Goal: Task Accomplishment & Management: Complete application form

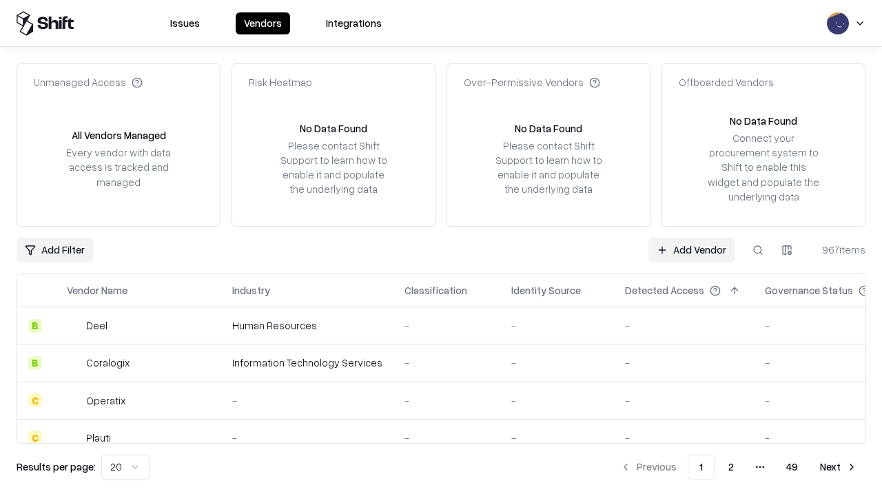
click at [691, 249] on link "Add Vendor" at bounding box center [691, 250] width 86 height 25
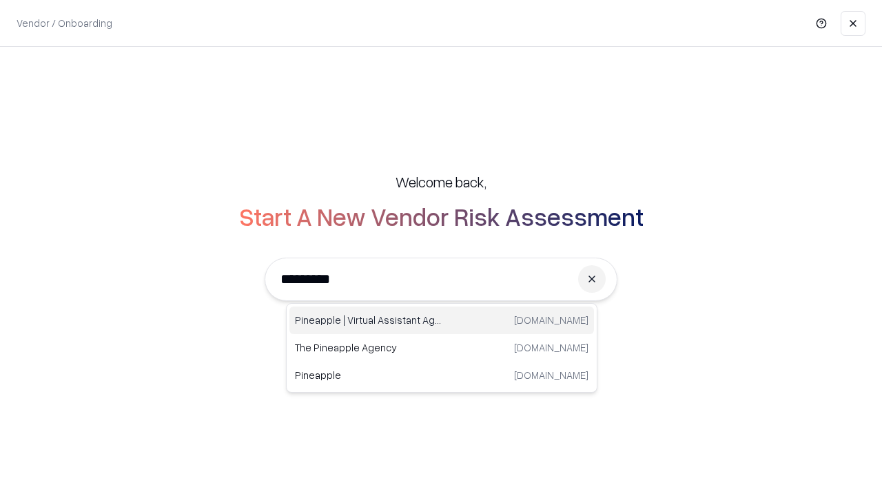
click at [442, 320] on div "Pineapple | Virtual Assistant Agency [DOMAIN_NAME]" at bounding box center [441, 321] width 305 height 28
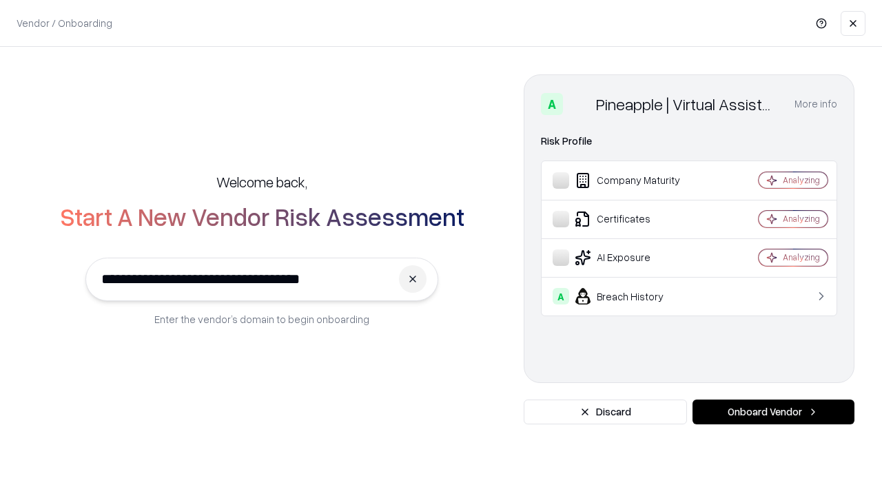
type input "**********"
click at [773, 412] on button "Onboard Vendor" at bounding box center [774, 412] width 162 height 25
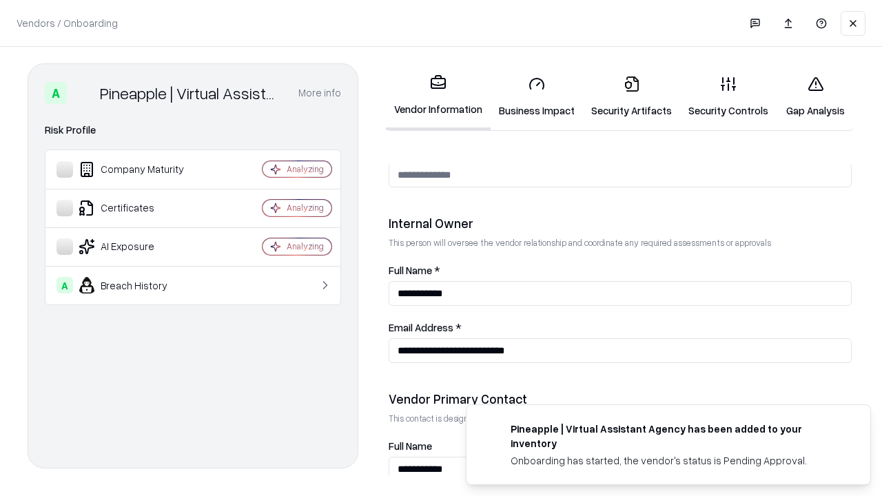
scroll to position [714, 0]
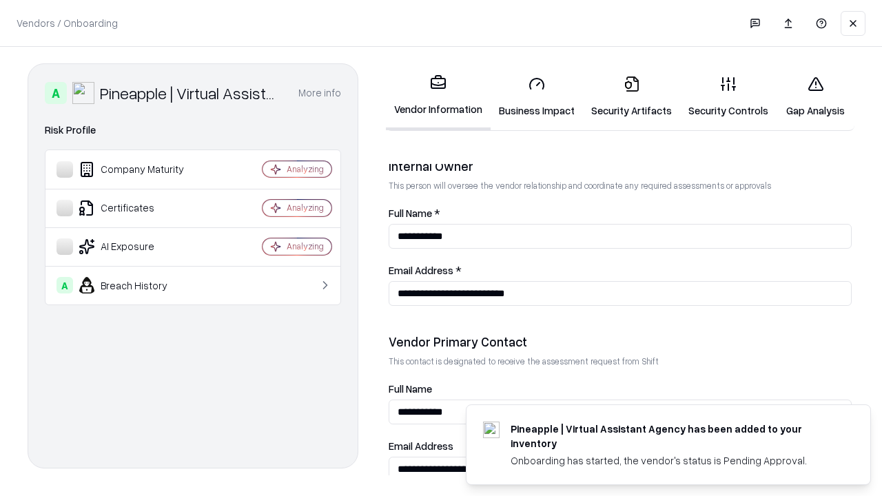
click at [537, 96] on link "Business Impact" at bounding box center [537, 97] width 92 height 64
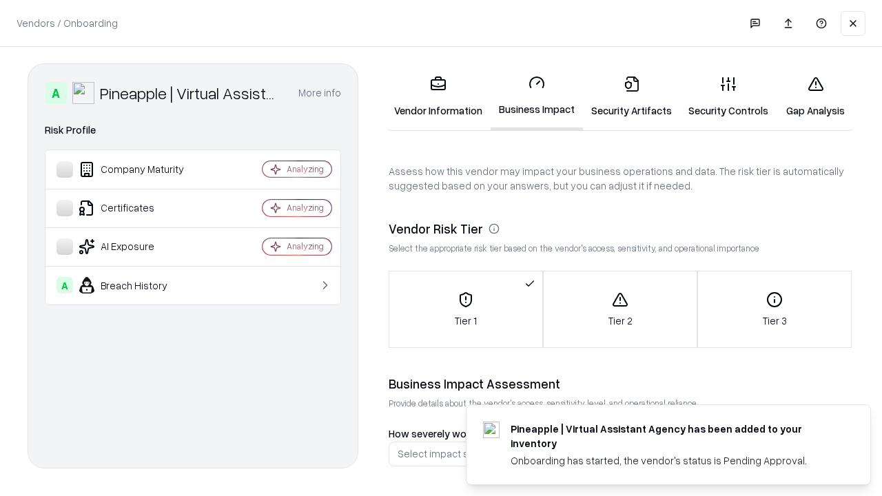
click at [815, 96] on link "Gap Analysis" at bounding box center [816, 97] width 78 height 64
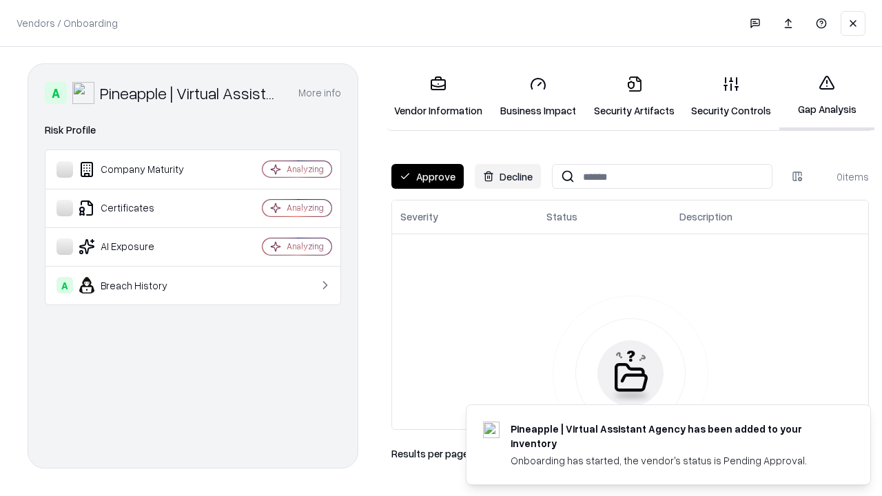
click at [427, 176] on button "Approve" at bounding box center [427, 176] width 72 height 25
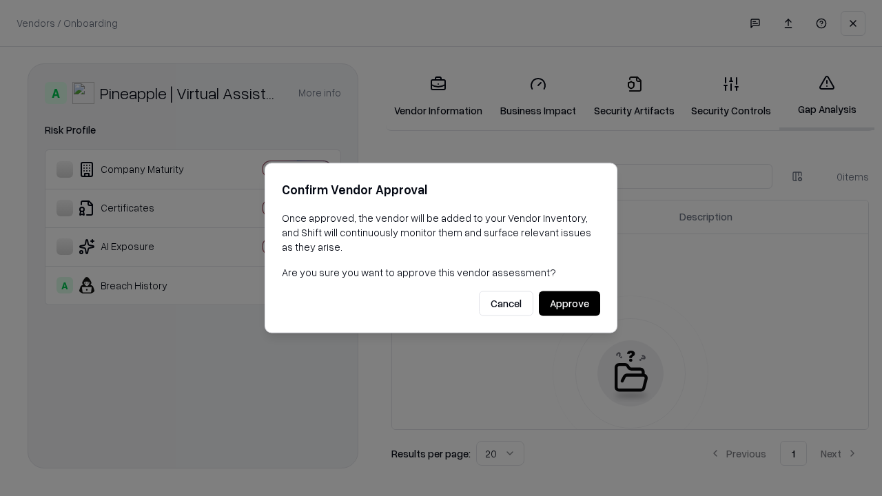
click at [569, 303] on button "Approve" at bounding box center [569, 303] width 61 height 25
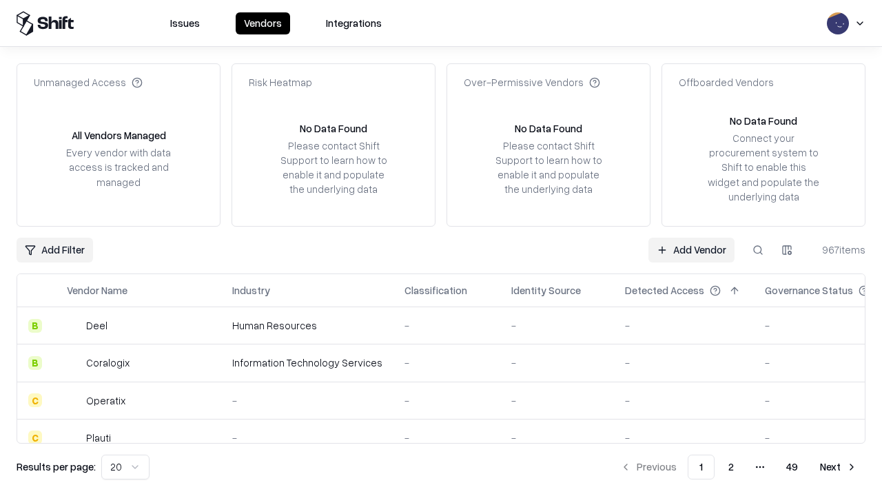
type input "**********"
click at [691, 249] on link "Add Vendor" at bounding box center [691, 250] width 86 height 25
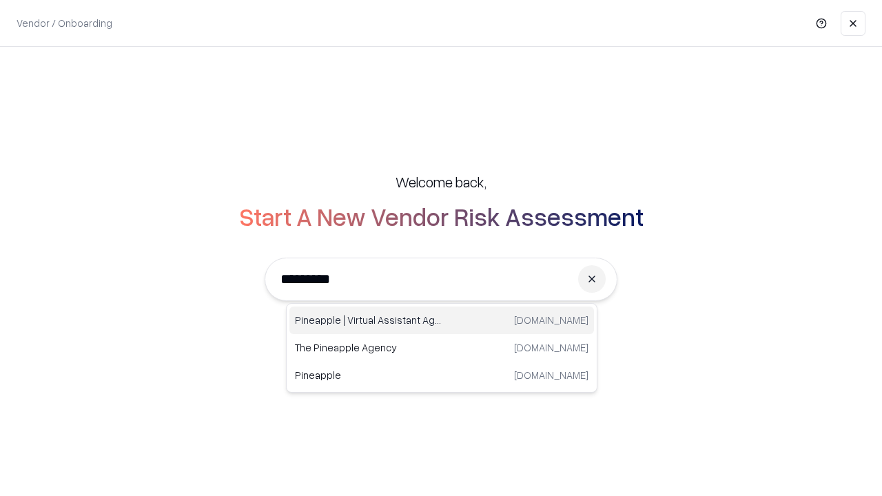
click at [442, 320] on div "Pineapple | Virtual Assistant Agency [DOMAIN_NAME]" at bounding box center [441, 321] width 305 height 28
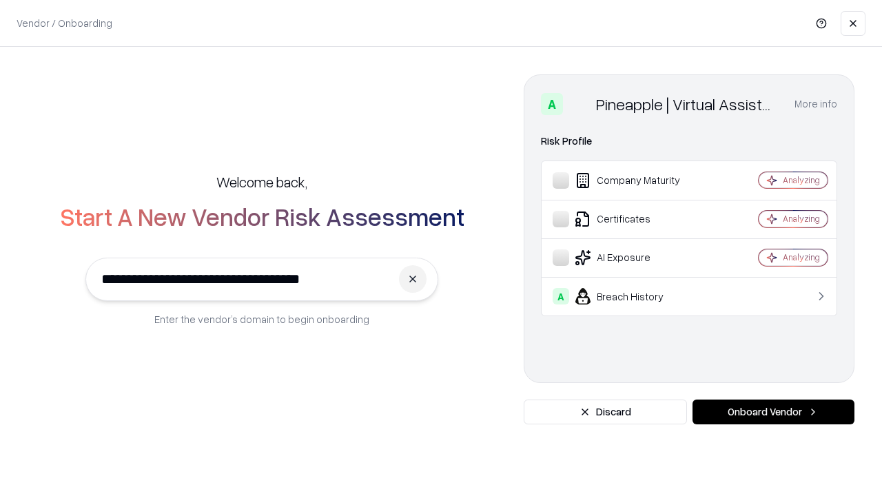
type input "**********"
click at [773, 412] on button "Onboard Vendor" at bounding box center [774, 412] width 162 height 25
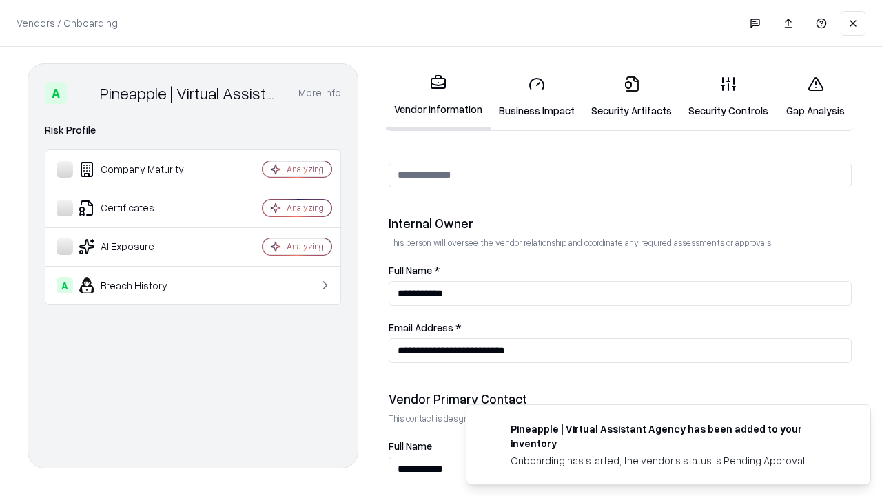
scroll to position [714, 0]
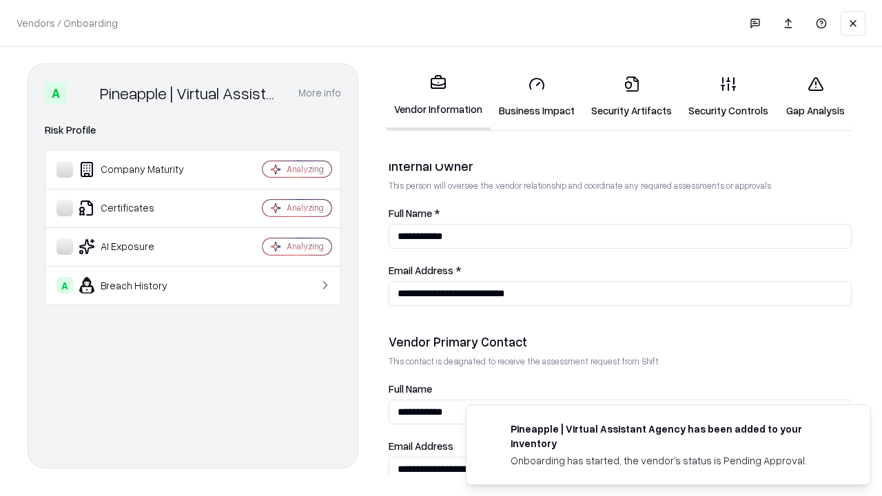
click at [815, 96] on link "Gap Analysis" at bounding box center [816, 97] width 78 height 64
